Goal: Find specific page/section: Find specific page/section

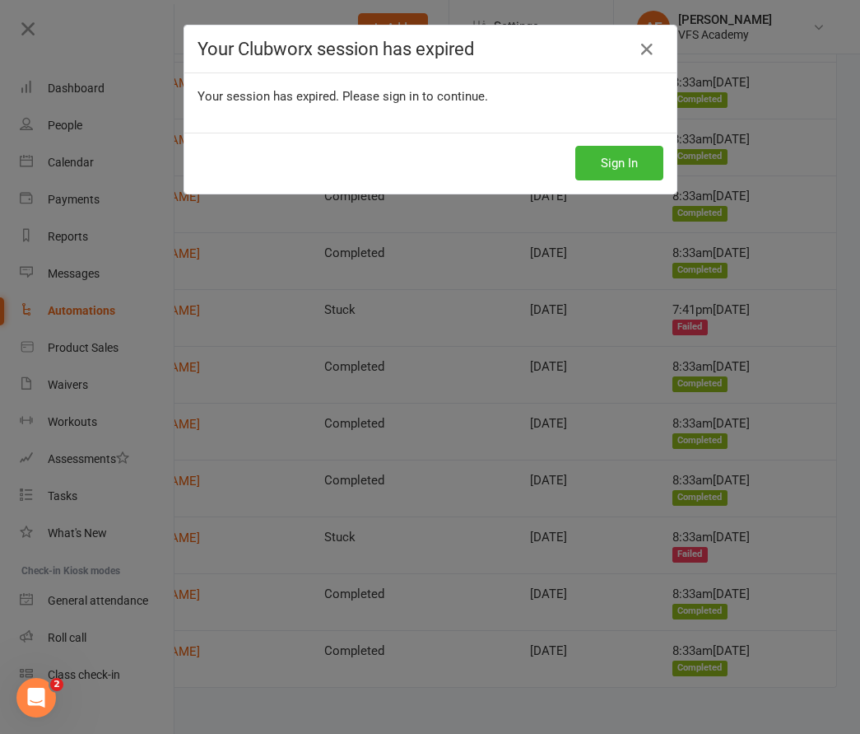
click at [534, 72] on div "Your Clubworx session has expired" at bounding box center [430, 50] width 492 height 48
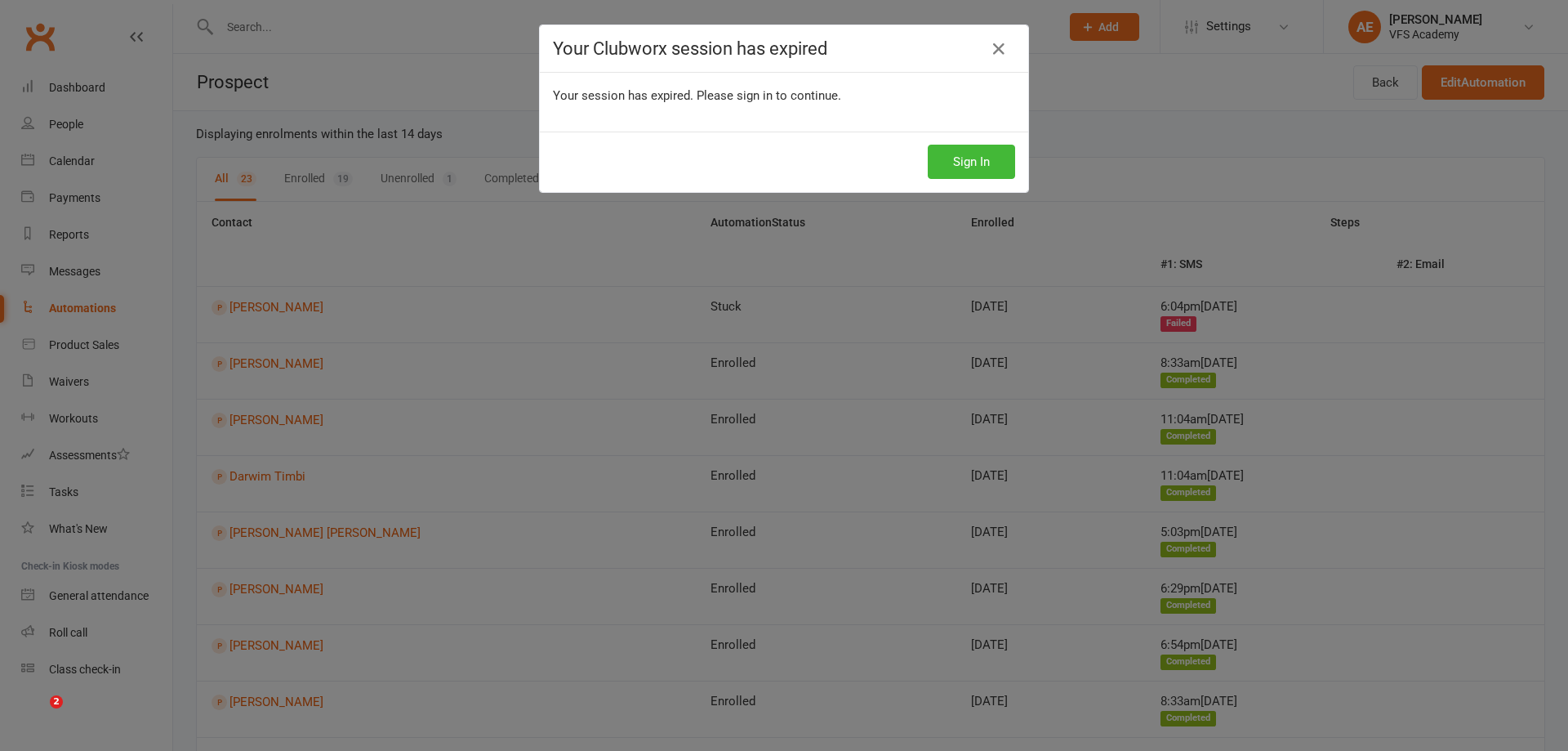
click at [967, 166] on button "Sign In" at bounding box center [971, 162] width 87 height 35
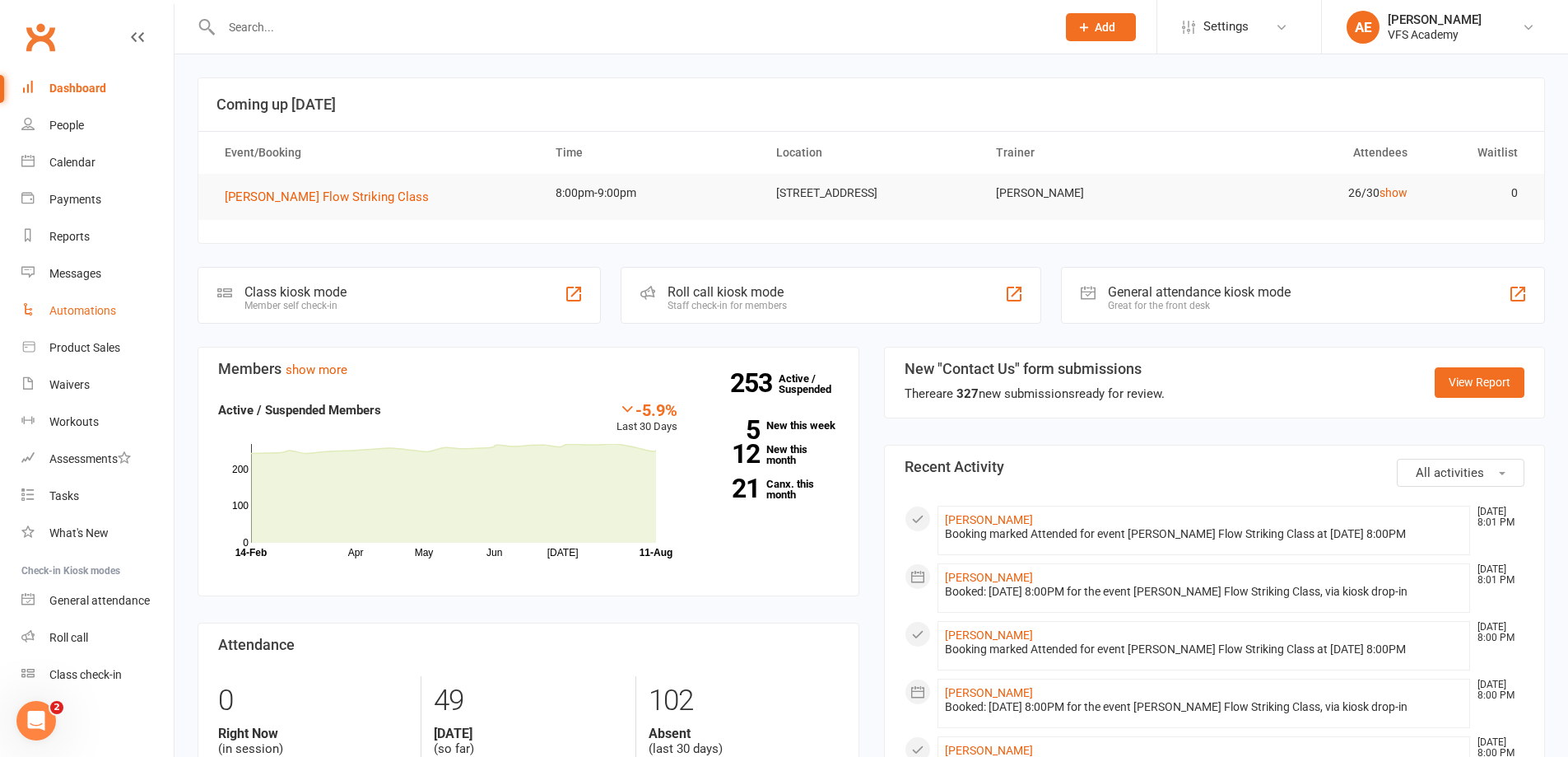
click at [87, 309] on div "Automations" at bounding box center [82, 310] width 67 height 13
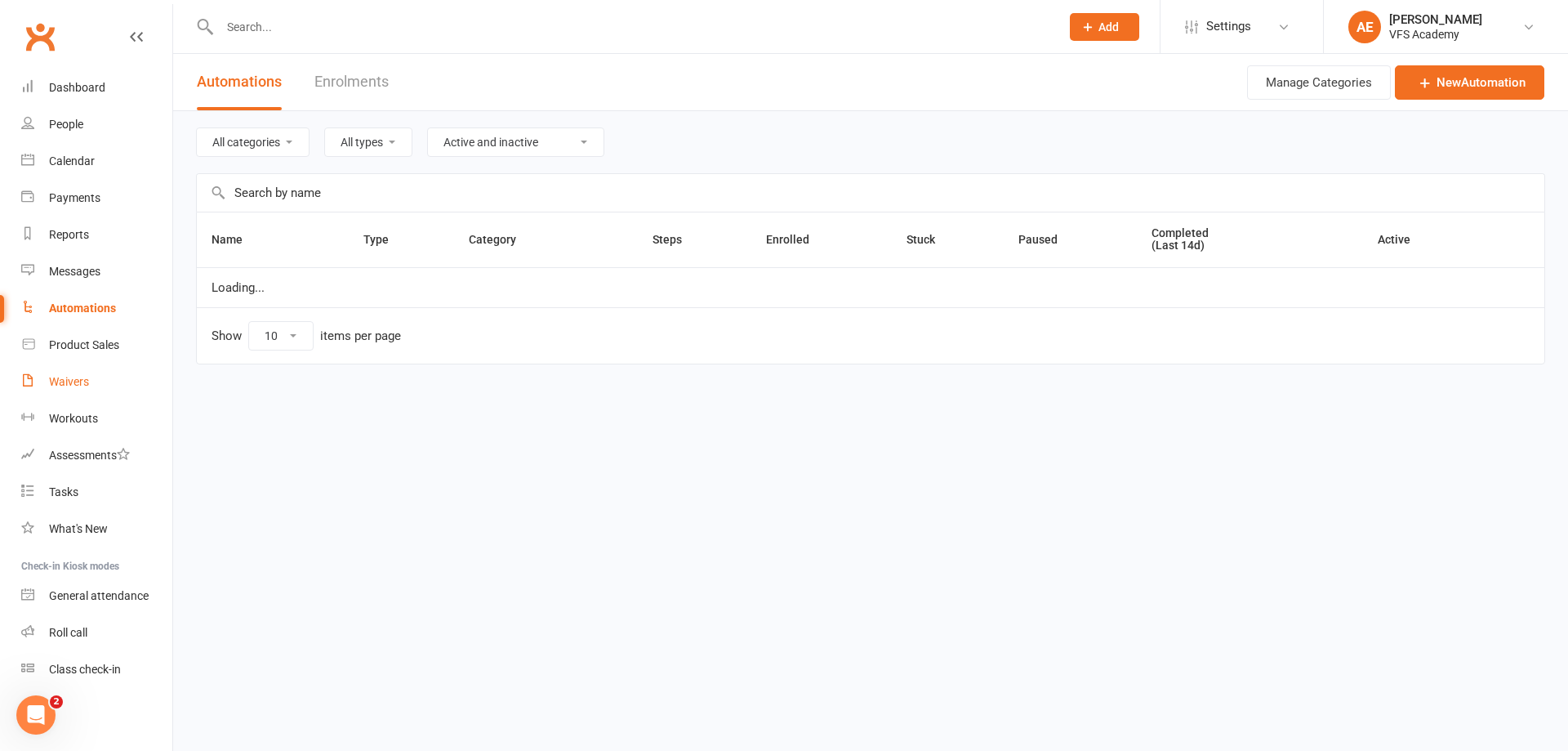
select select "100"
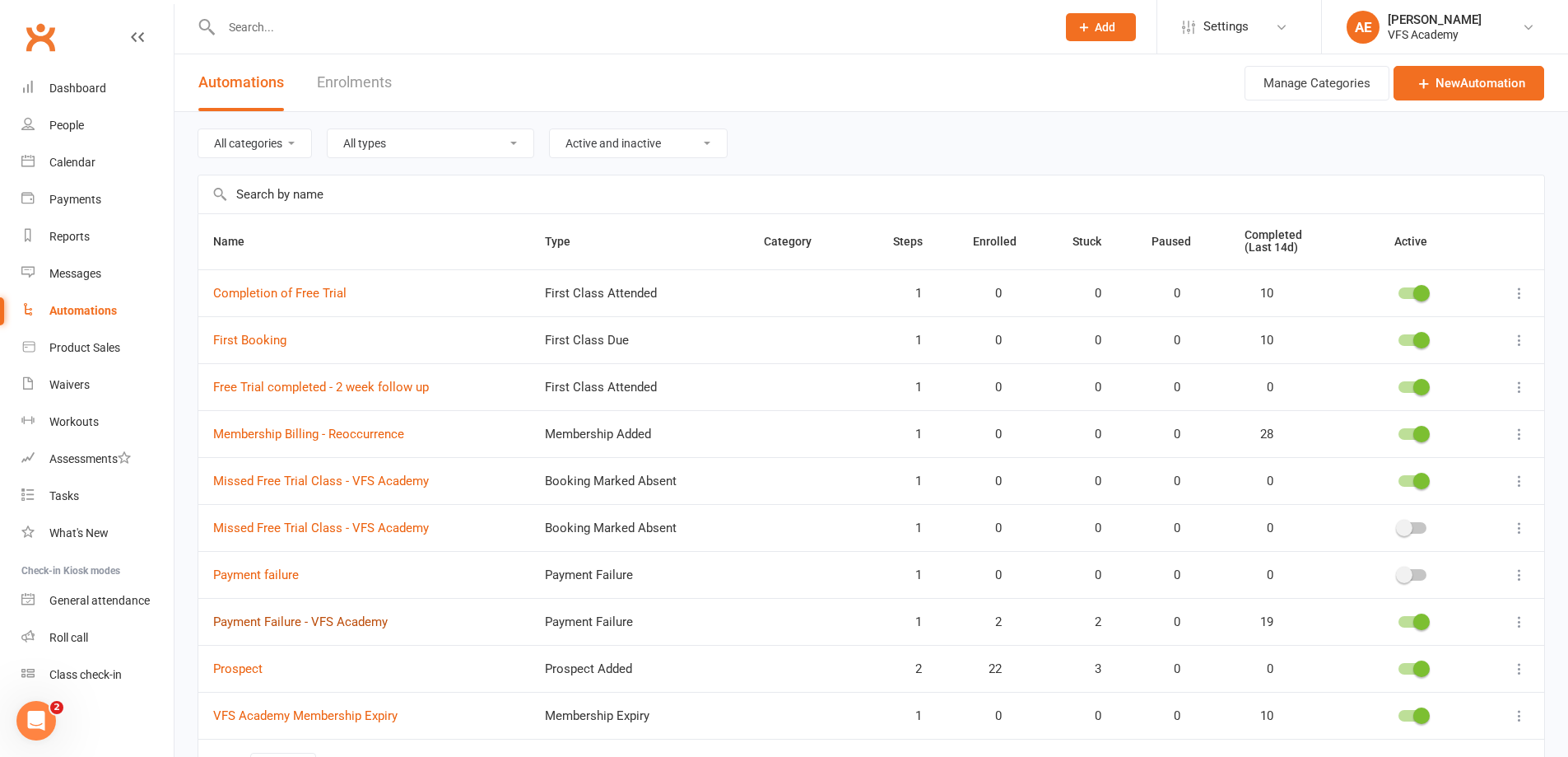
click at [305, 625] on link "Payment Failure - VFS Academy" at bounding box center [300, 621] width 175 height 15
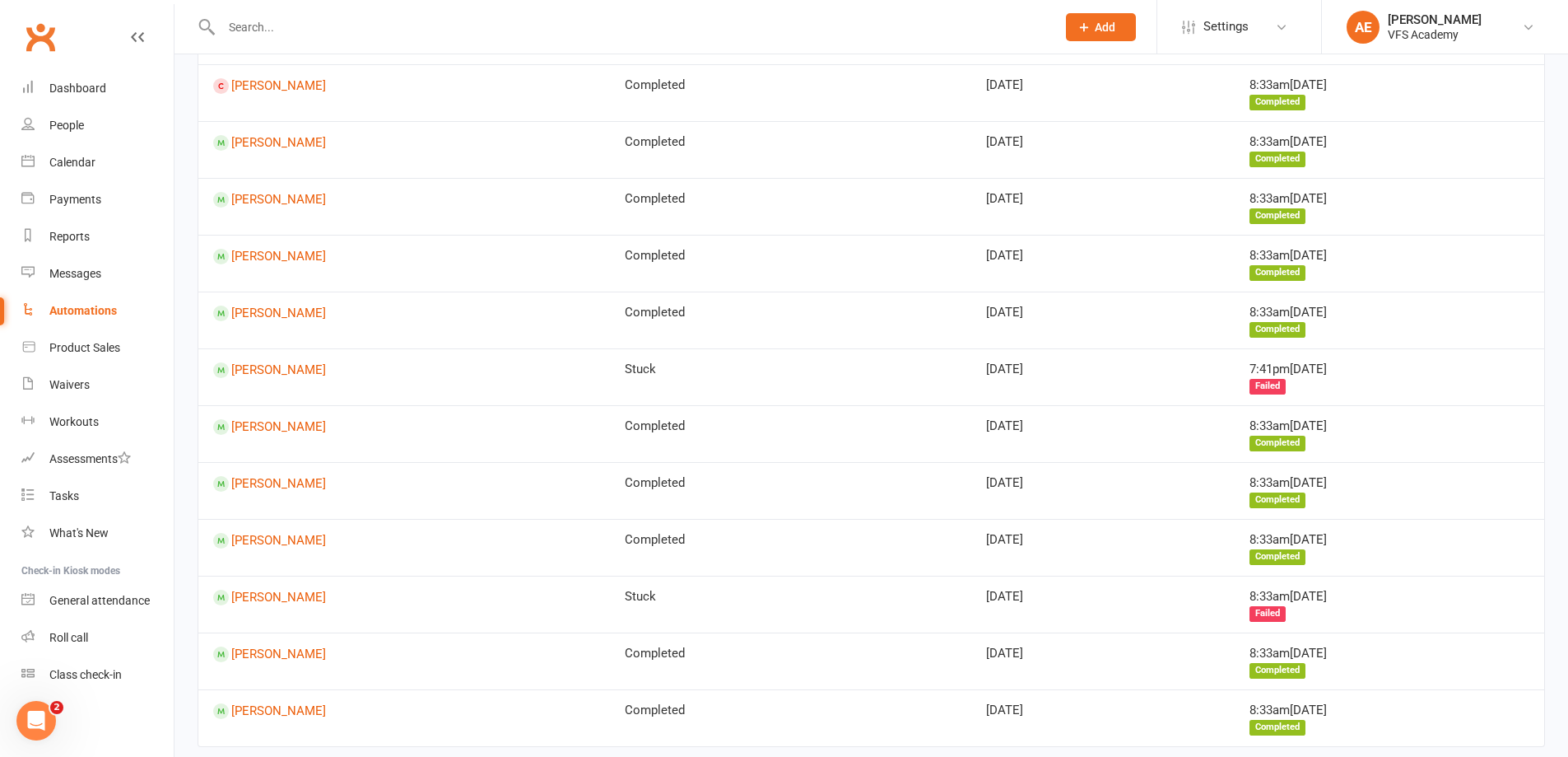
scroll to position [794, 0]
